Goal: Transaction & Acquisition: Purchase product/service

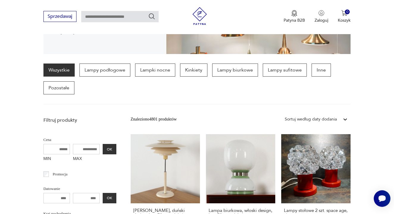
scroll to position [135, 0]
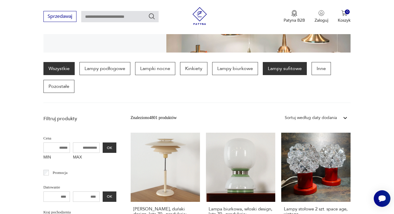
click at [271, 72] on p "Lampy sufitowe" at bounding box center [285, 68] width 44 height 13
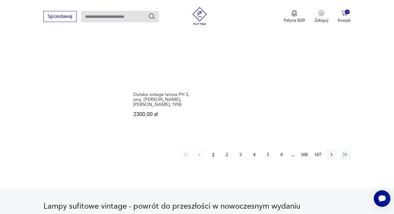
scroll to position [858, 0]
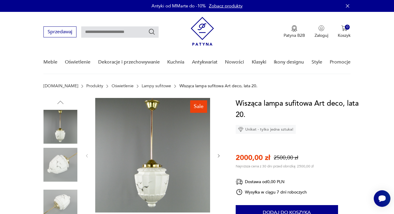
click at [53, 167] on img at bounding box center [60, 165] width 34 height 34
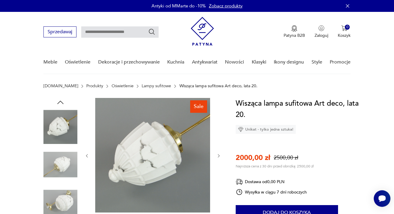
click at [65, 203] on img at bounding box center [60, 203] width 34 height 34
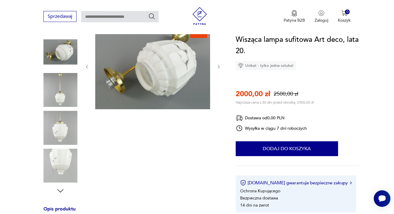
scroll to position [76, 0]
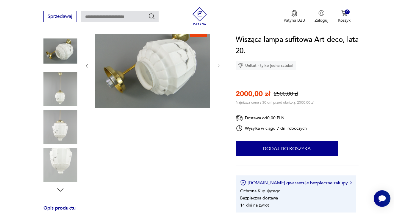
click at [58, 171] on img at bounding box center [60, 165] width 34 height 34
